Goal: Communication & Community: Answer question/provide support

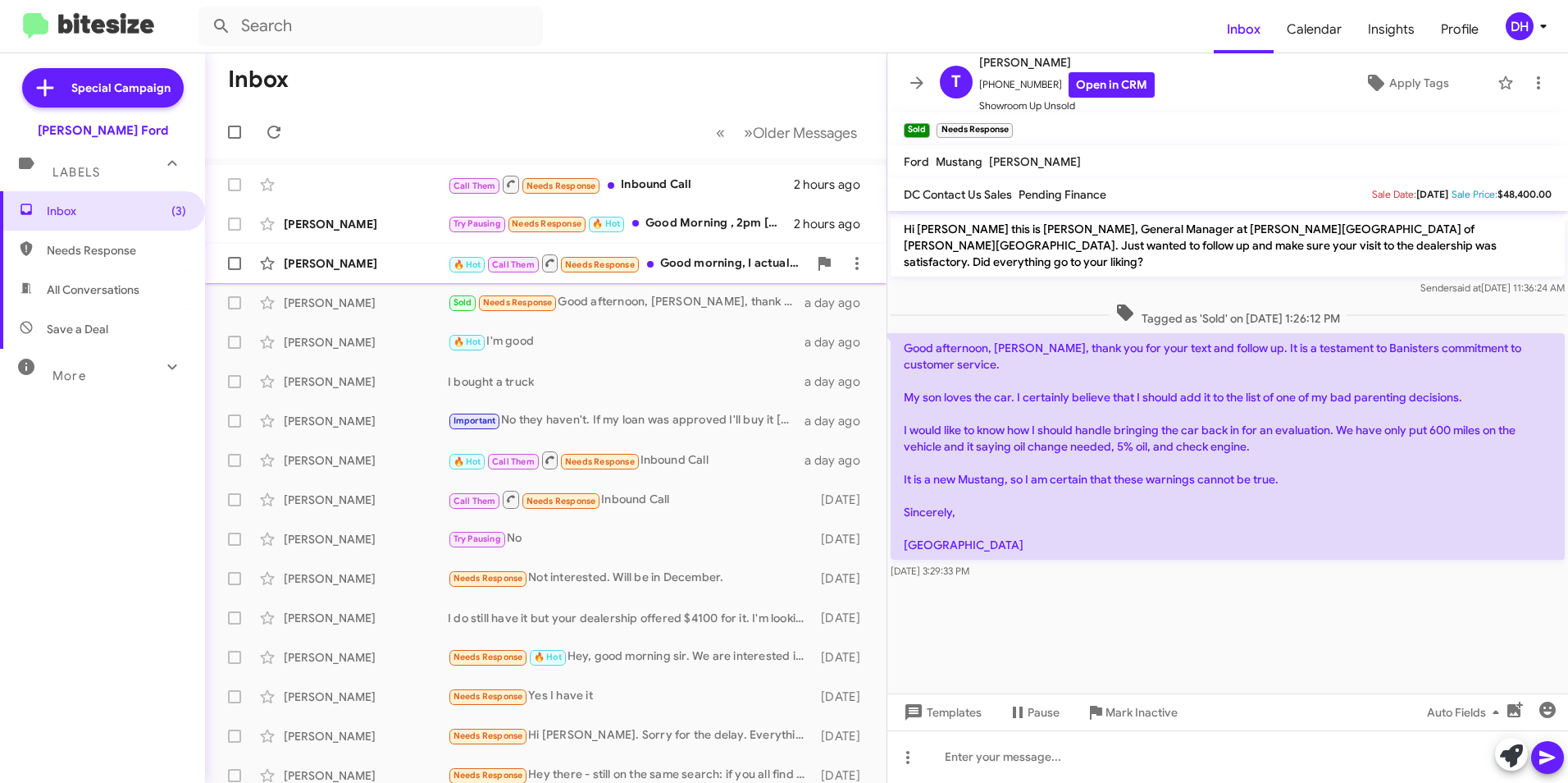
click at [719, 267] on div "🔥 Hot Call Them Needs Response Good morning, I actually just parked. I am here …" at bounding box center [628, 262] width 360 height 21
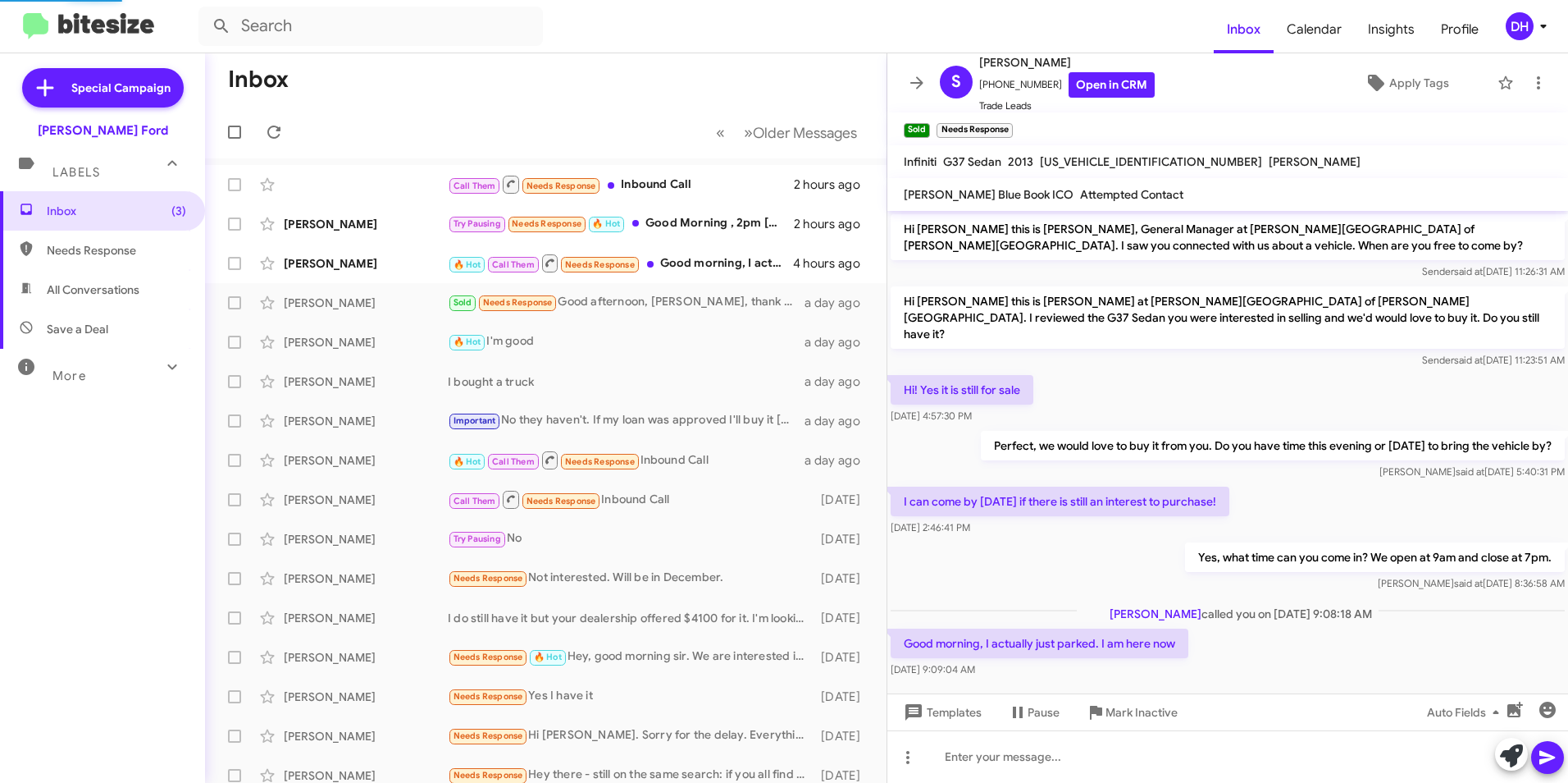
scroll to position [4, 0]
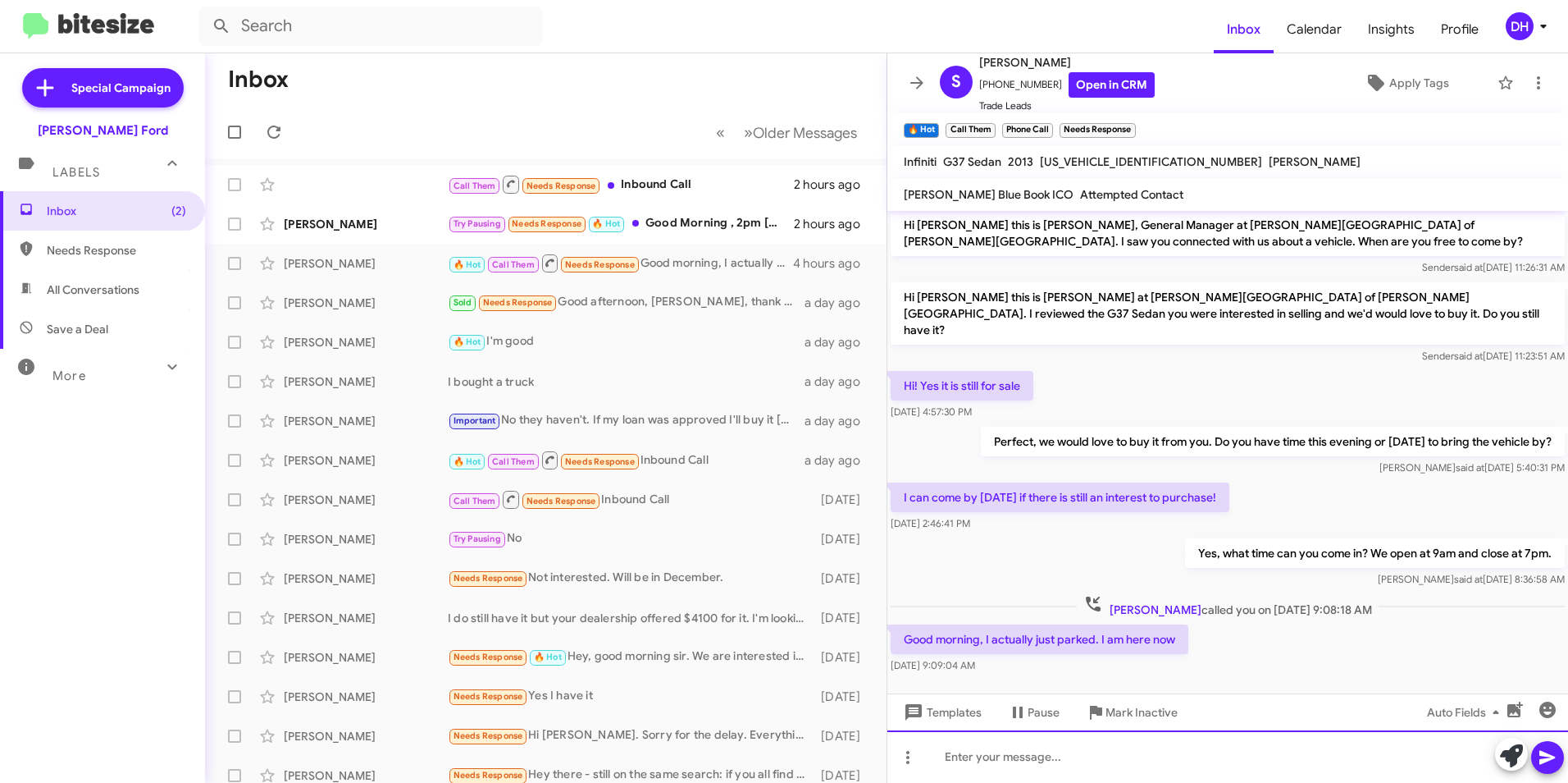
click at [1010, 754] on div at bounding box center [1228, 756] width 681 height 52
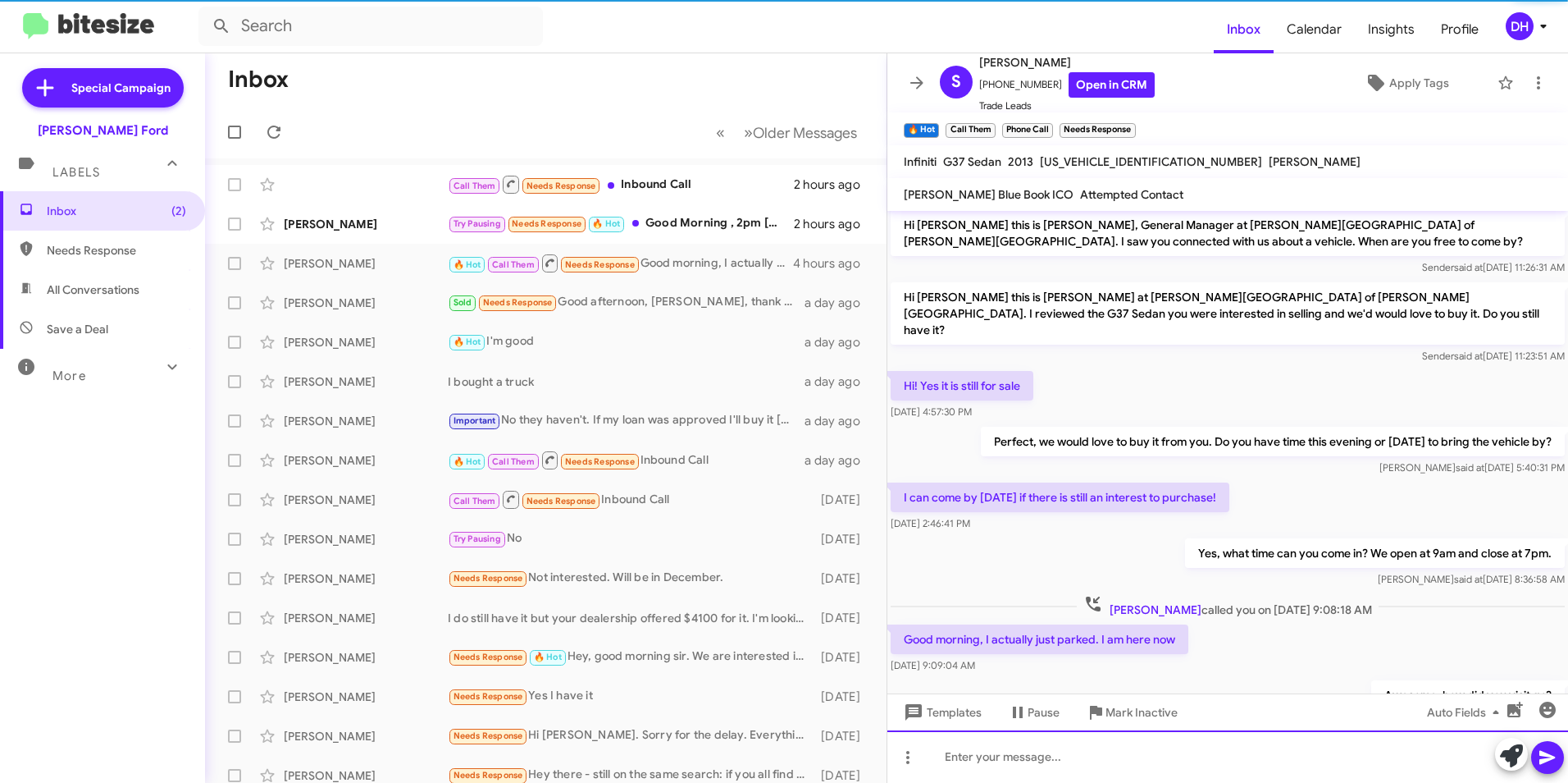
scroll to position [64, 0]
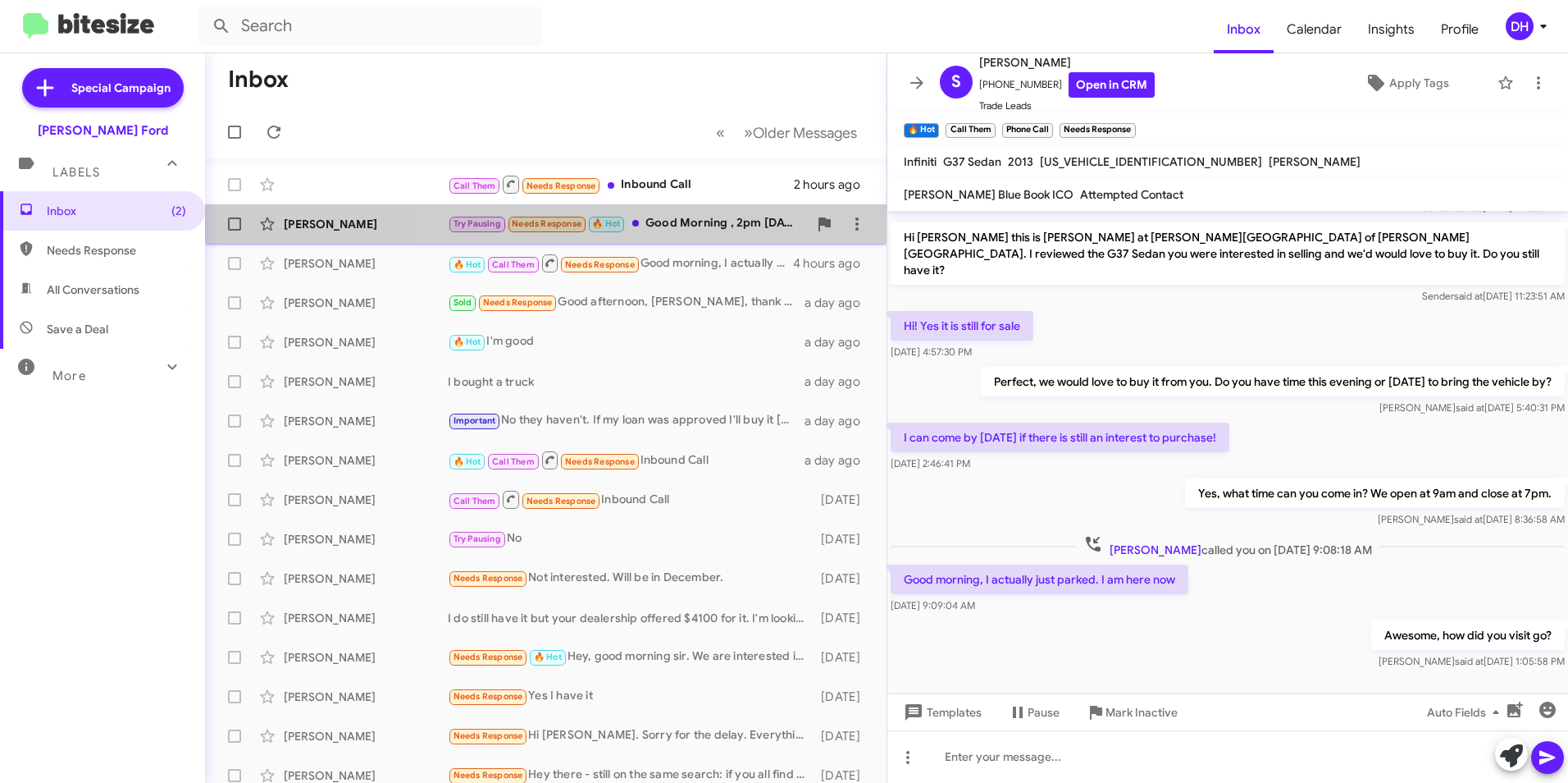
click at [671, 215] on div "Try Pausing Needs Response 🔥 Hot Good Morning , 2pm [DATE]?" at bounding box center [628, 223] width 360 height 19
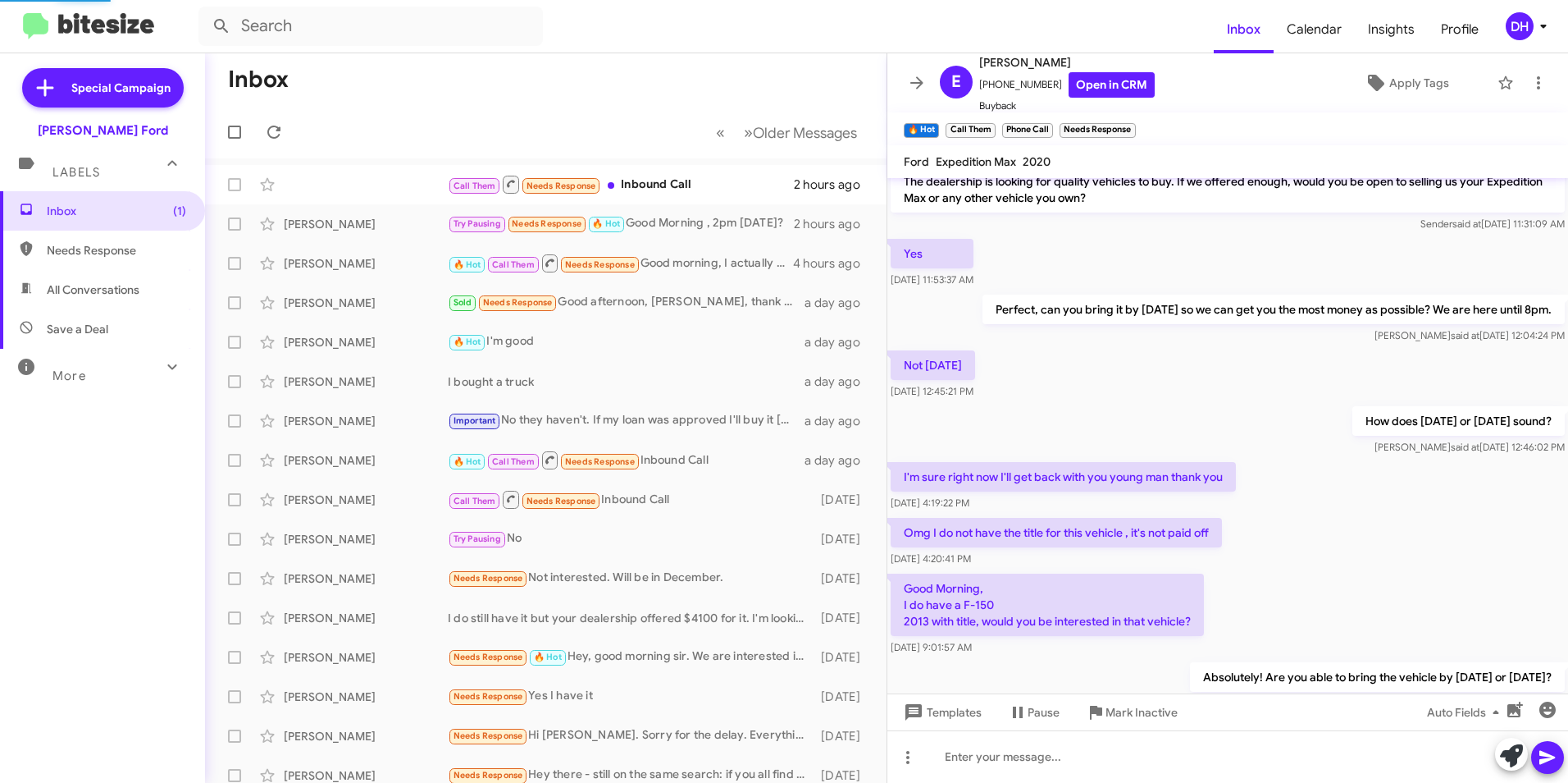
scroll to position [481, 0]
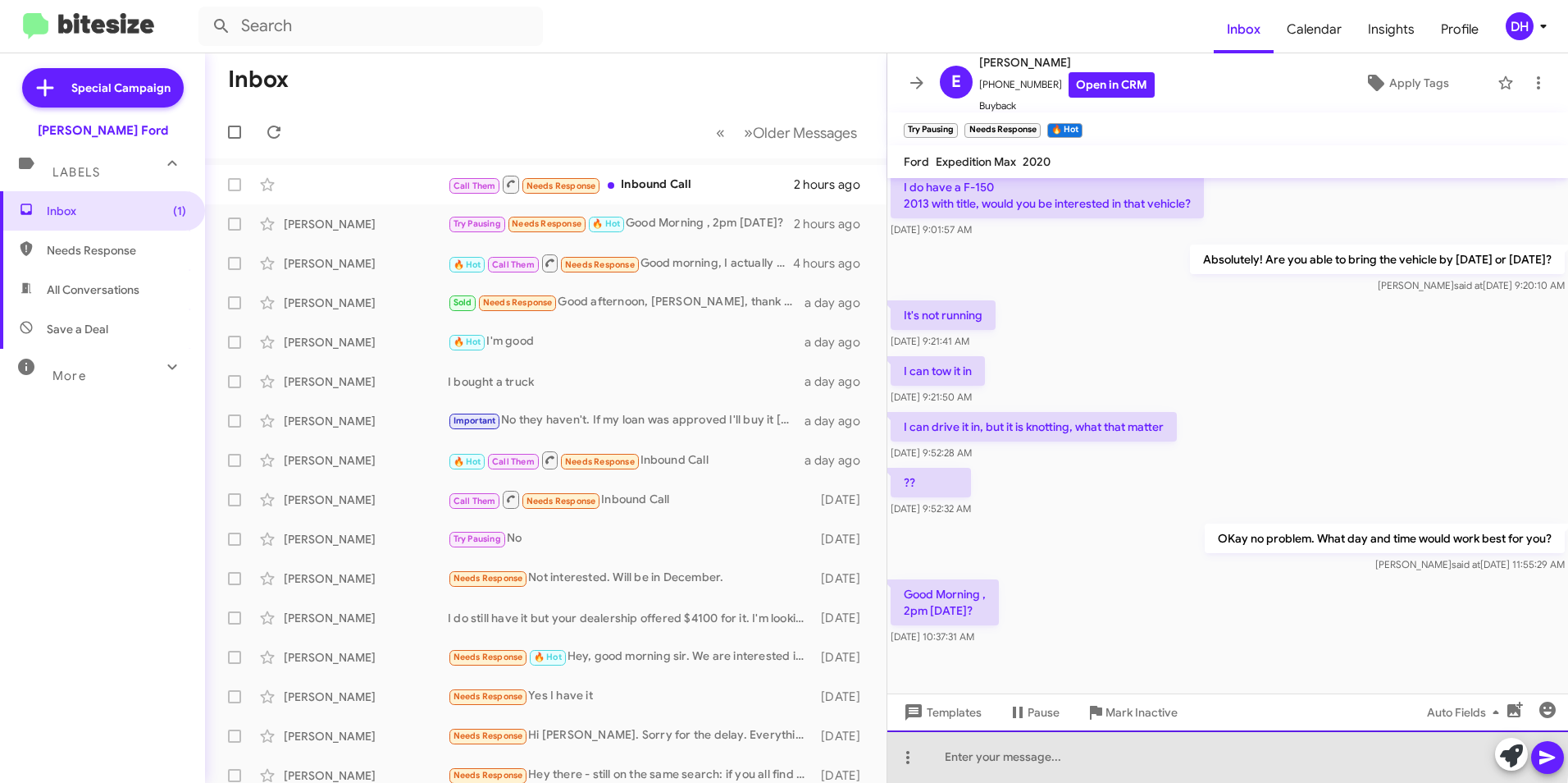
click at [1057, 747] on div at bounding box center [1228, 756] width 681 height 52
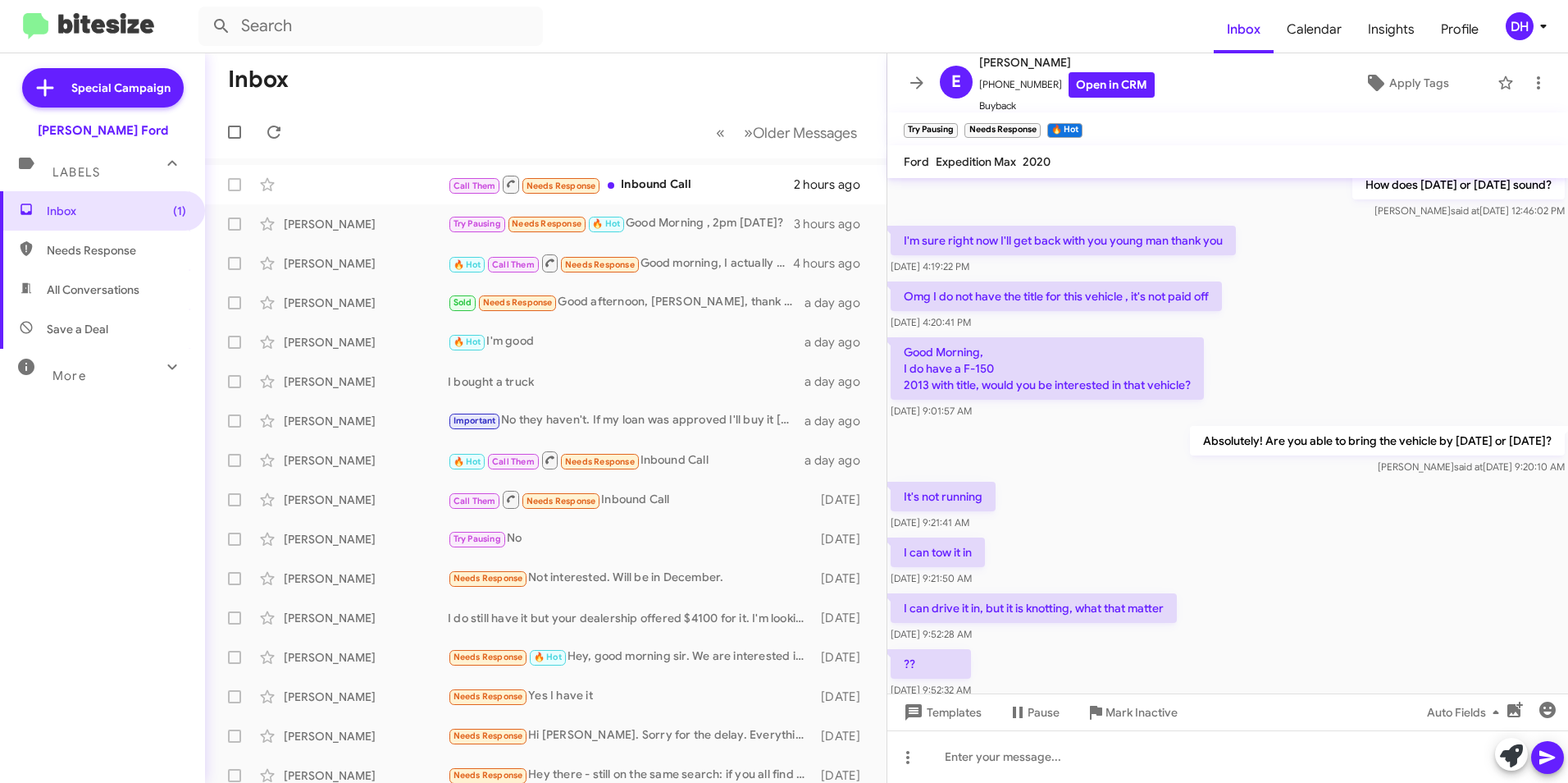
scroll to position [296, 0]
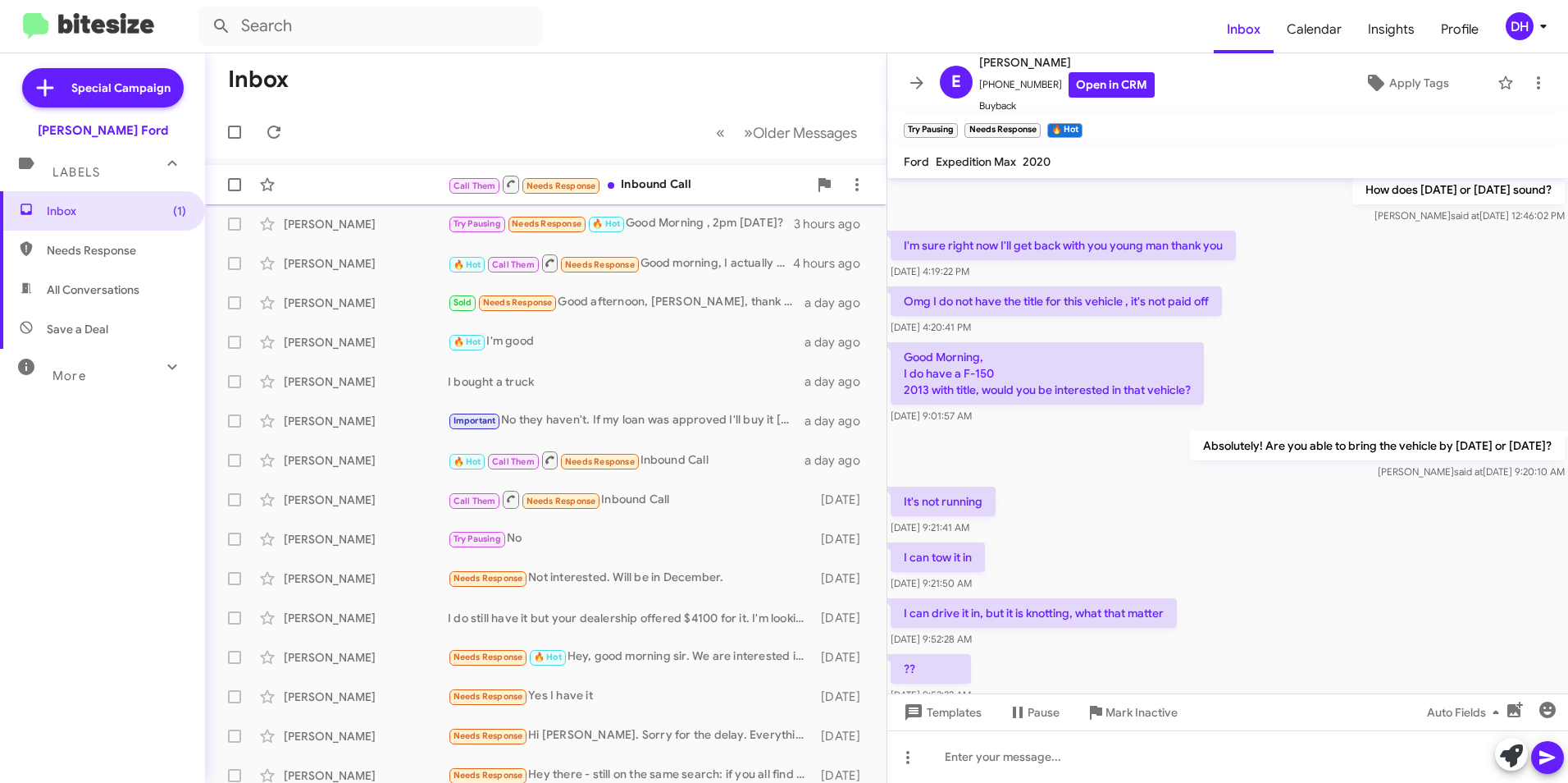
click at [679, 189] on div "Call Them Needs Response Inbound Call" at bounding box center [628, 184] width 360 height 21
